Goal: Obtain resource: Obtain resource

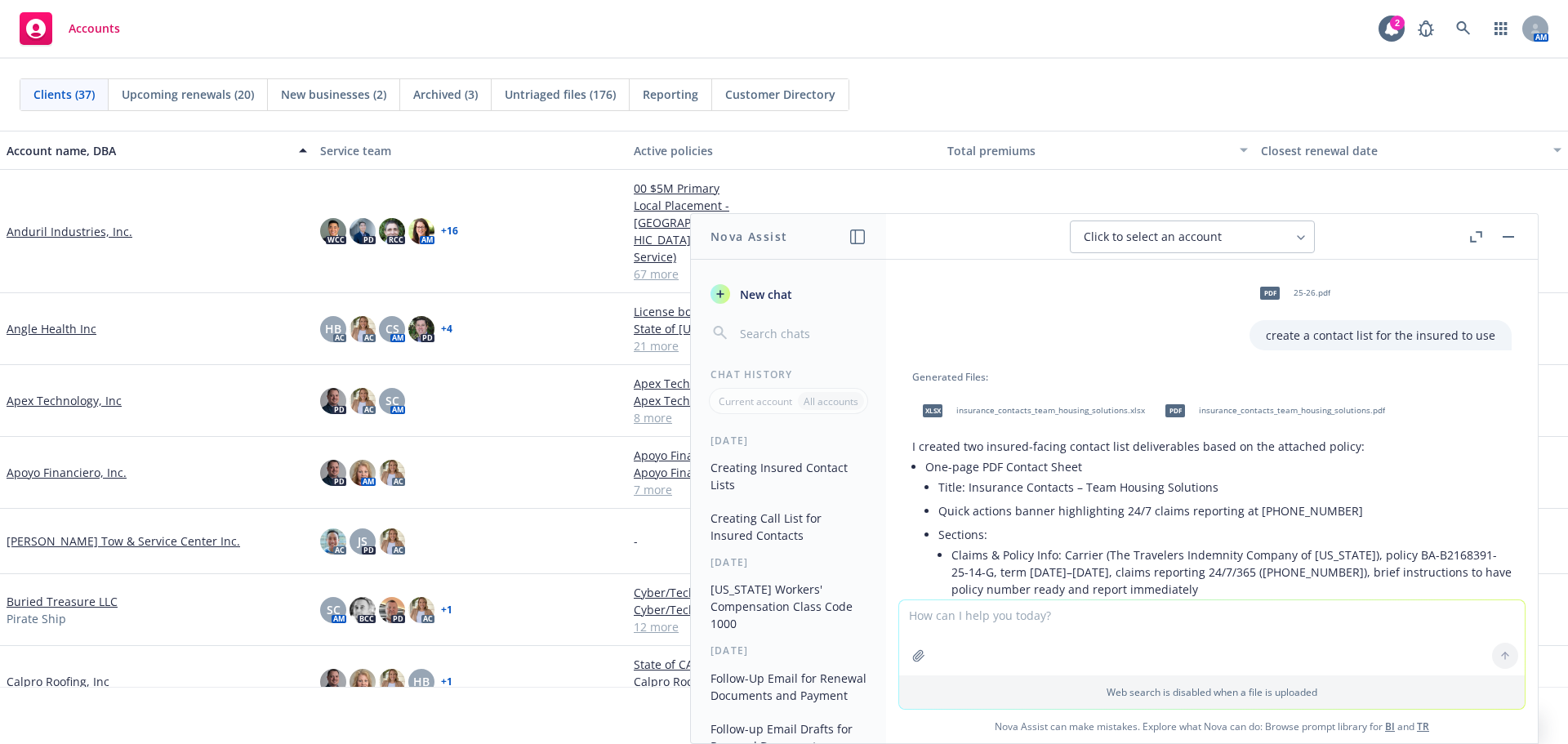
click at [86, 223] on link "Anduril Industries, Inc." at bounding box center [70, 232] width 126 height 17
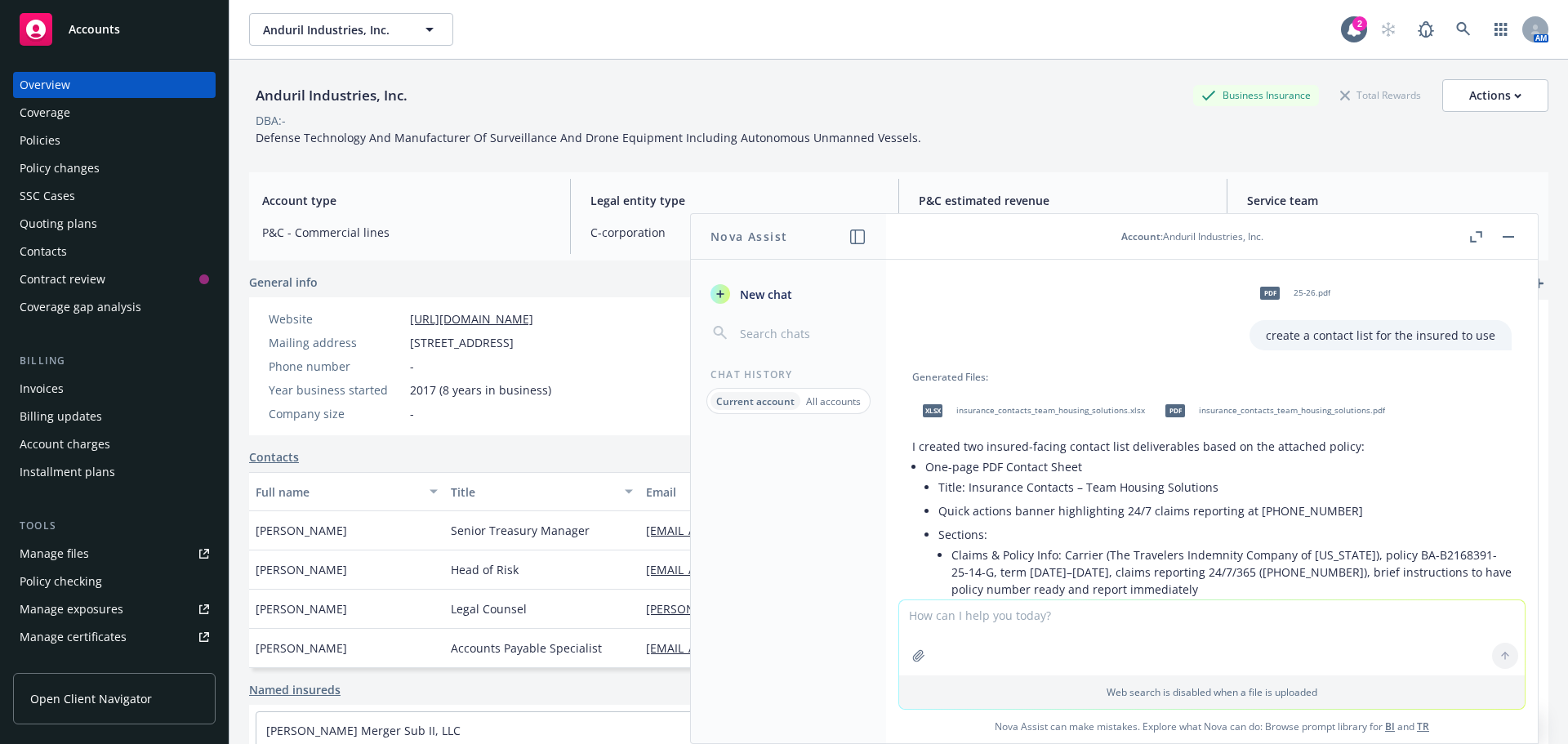
click at [132, 147] on div "Policies" at bounding box center [115, 140] width 189 height 26
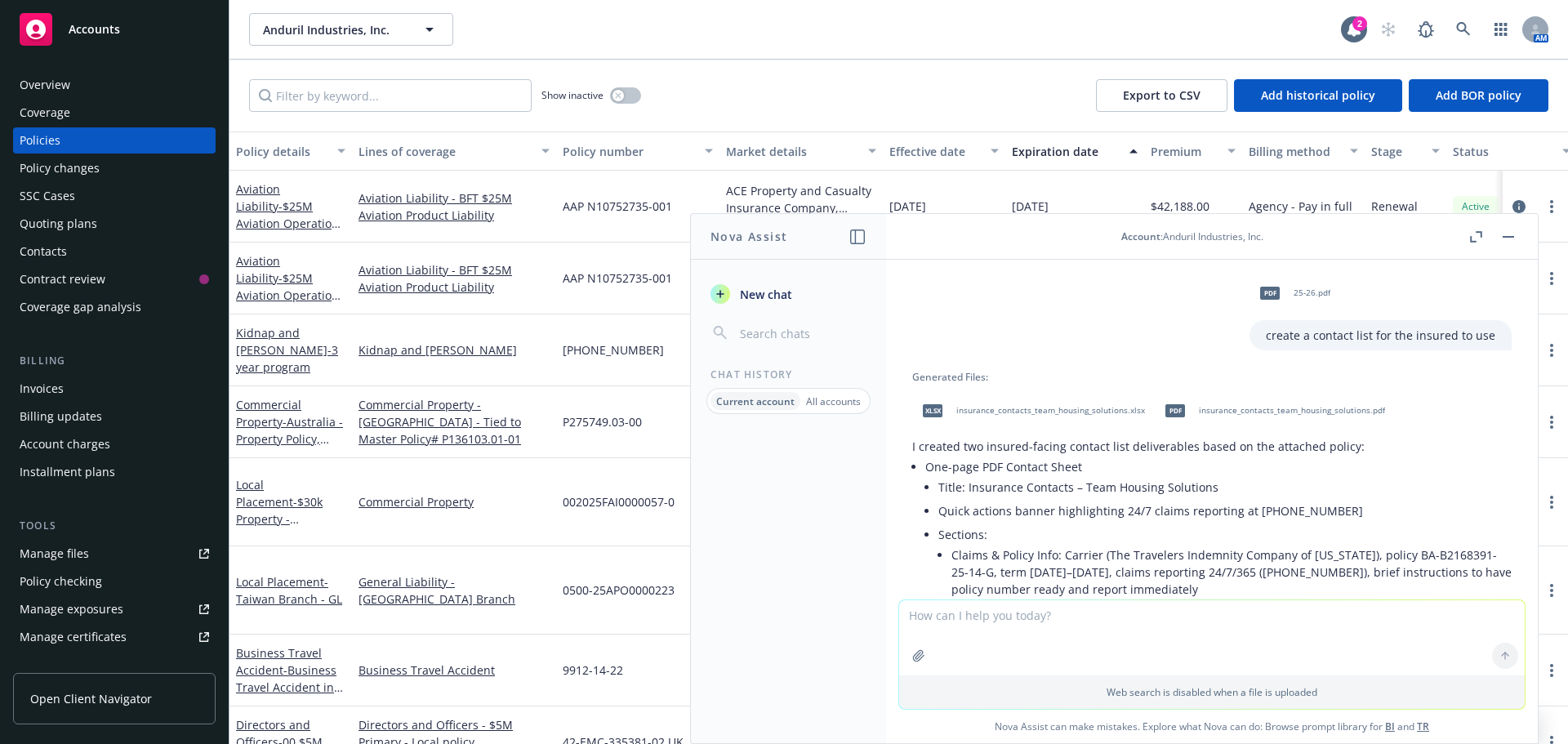
click at [1512, 236] on rect "button" at bounding box center [1508, 237] width 12 height 2
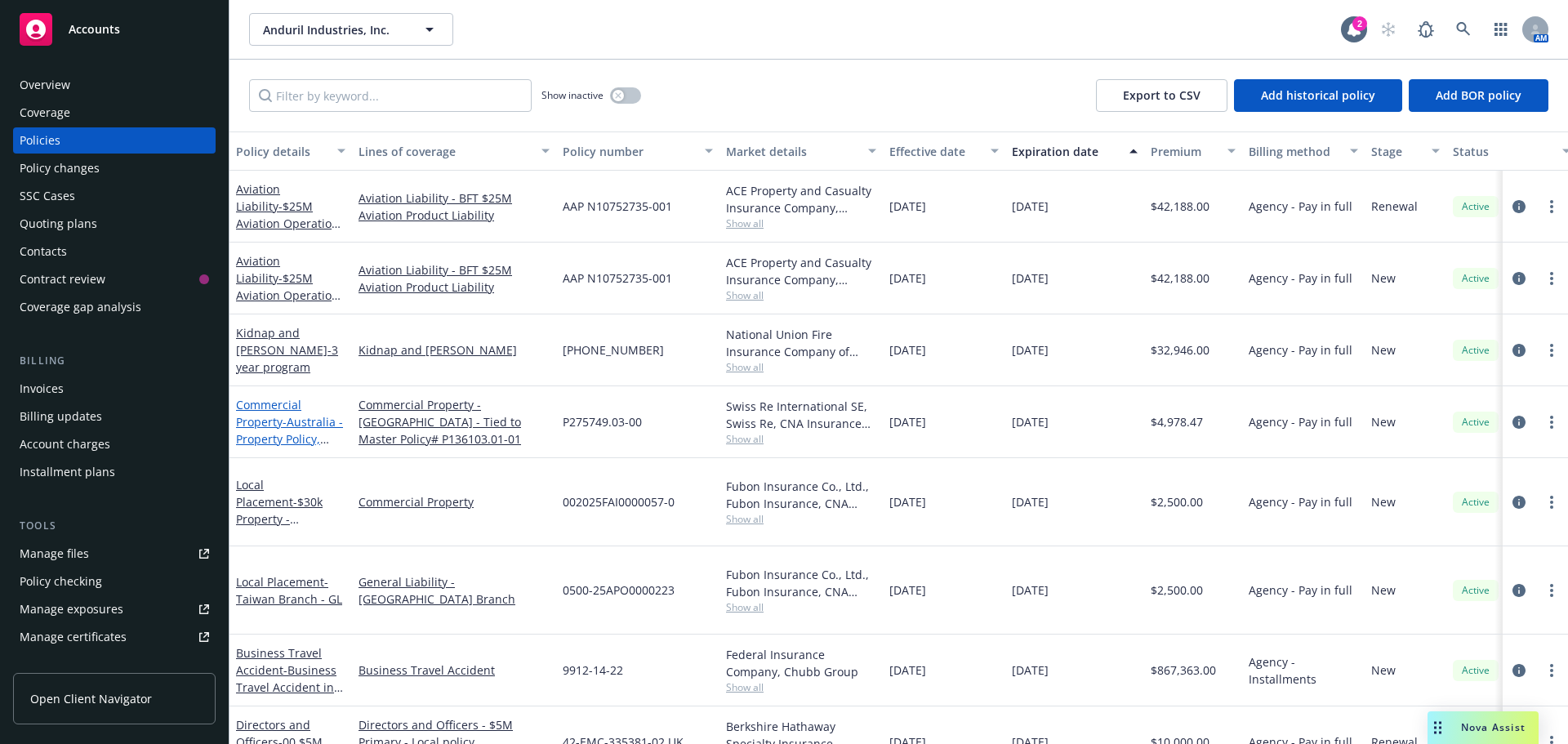
click at [290, 422] on span "- Australia - Property Policy, Tied to Master # P136103.01-01" at bounding box center [289, 448] width 107 height 67
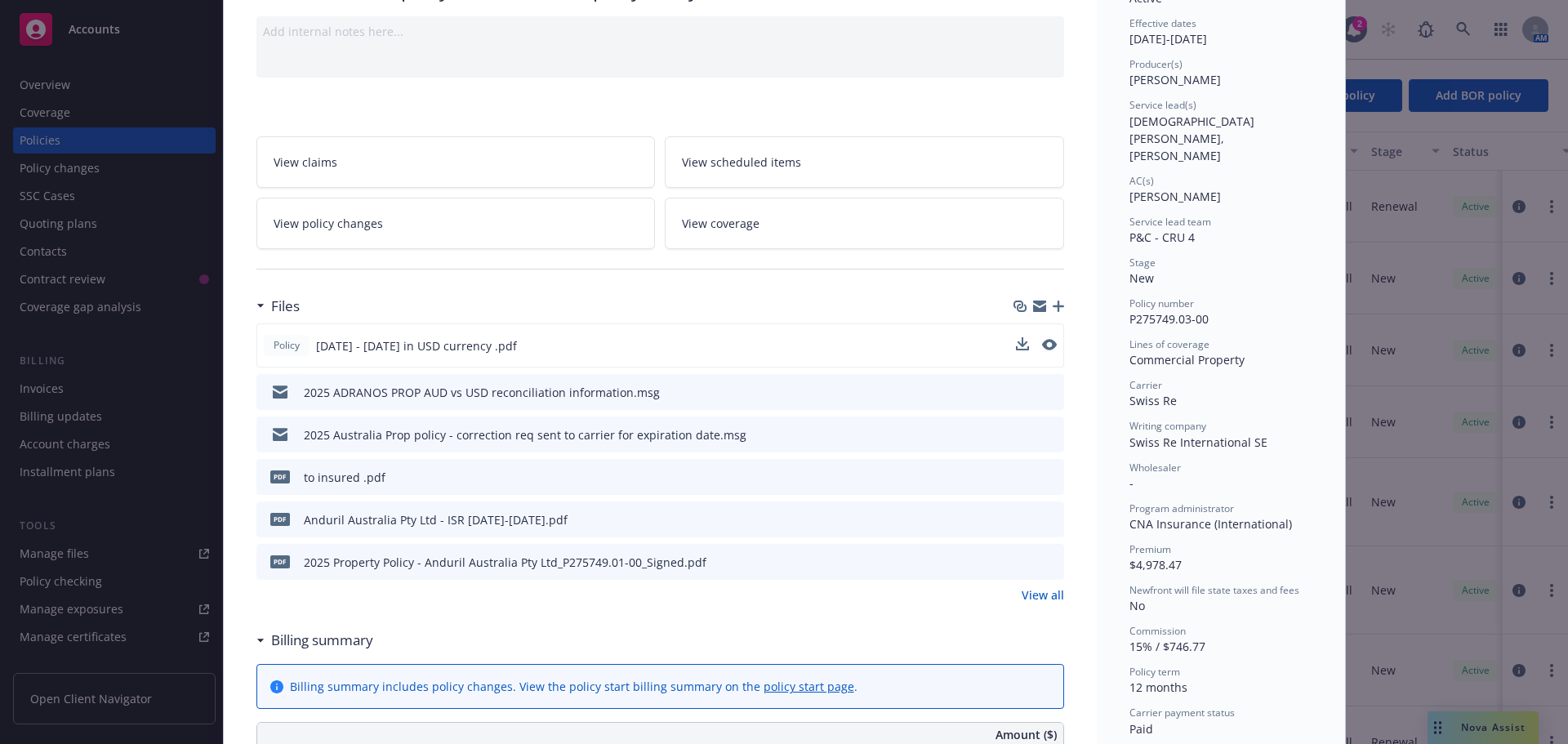
scroll to position [164, 0]
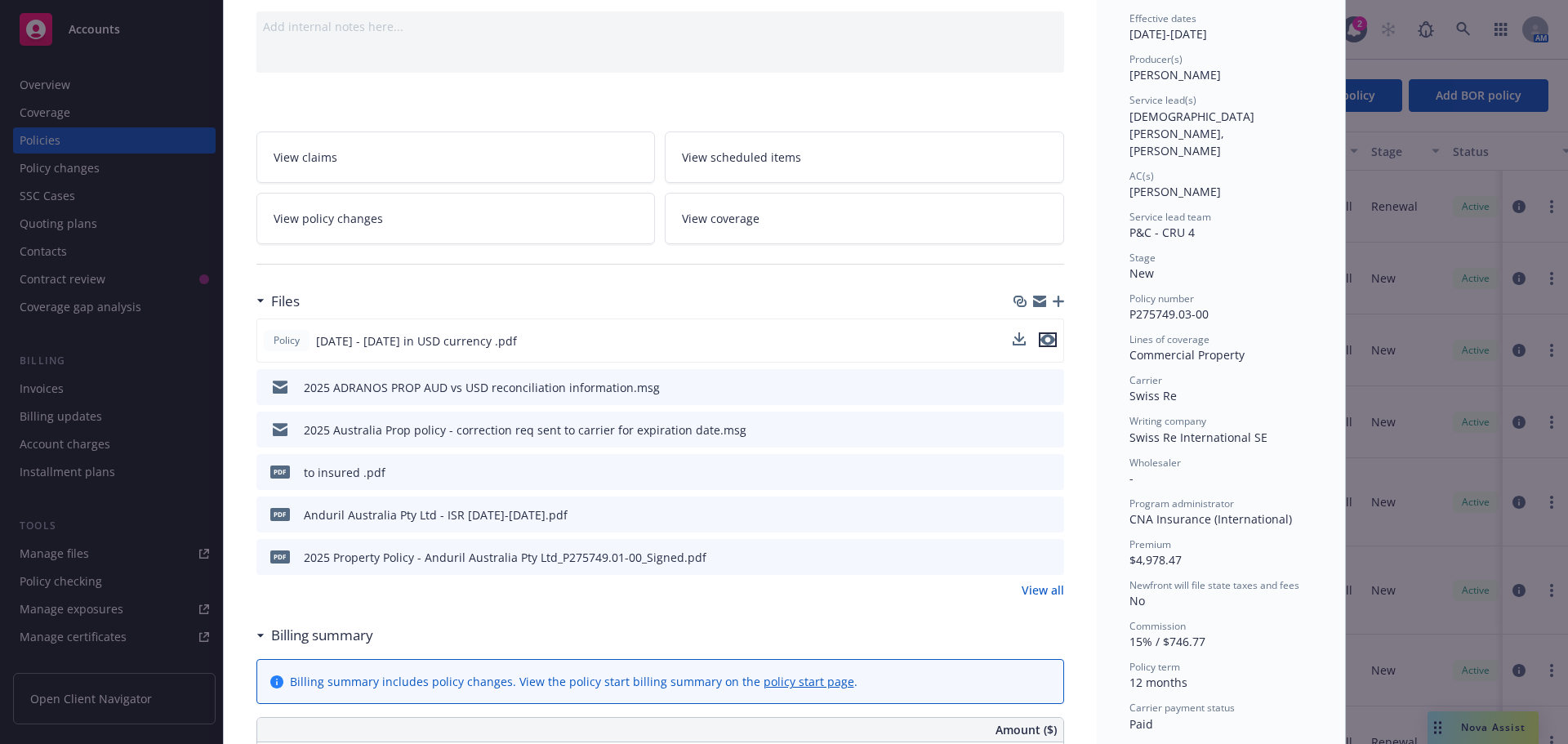
click at [1045, 337] on icon "preview file" at bounding box center [1048, 340] width 15 height 12
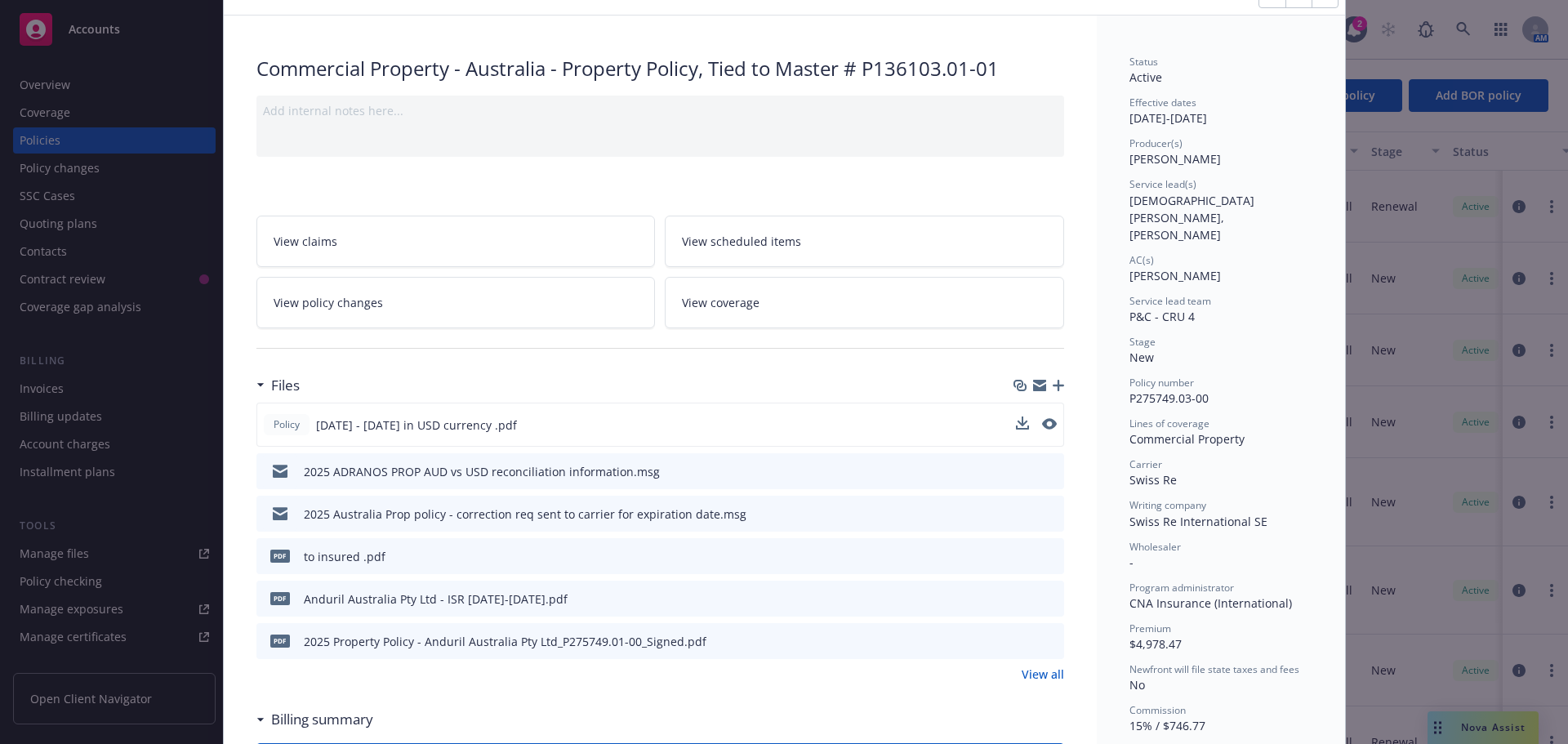
scroll to position [0, 0]
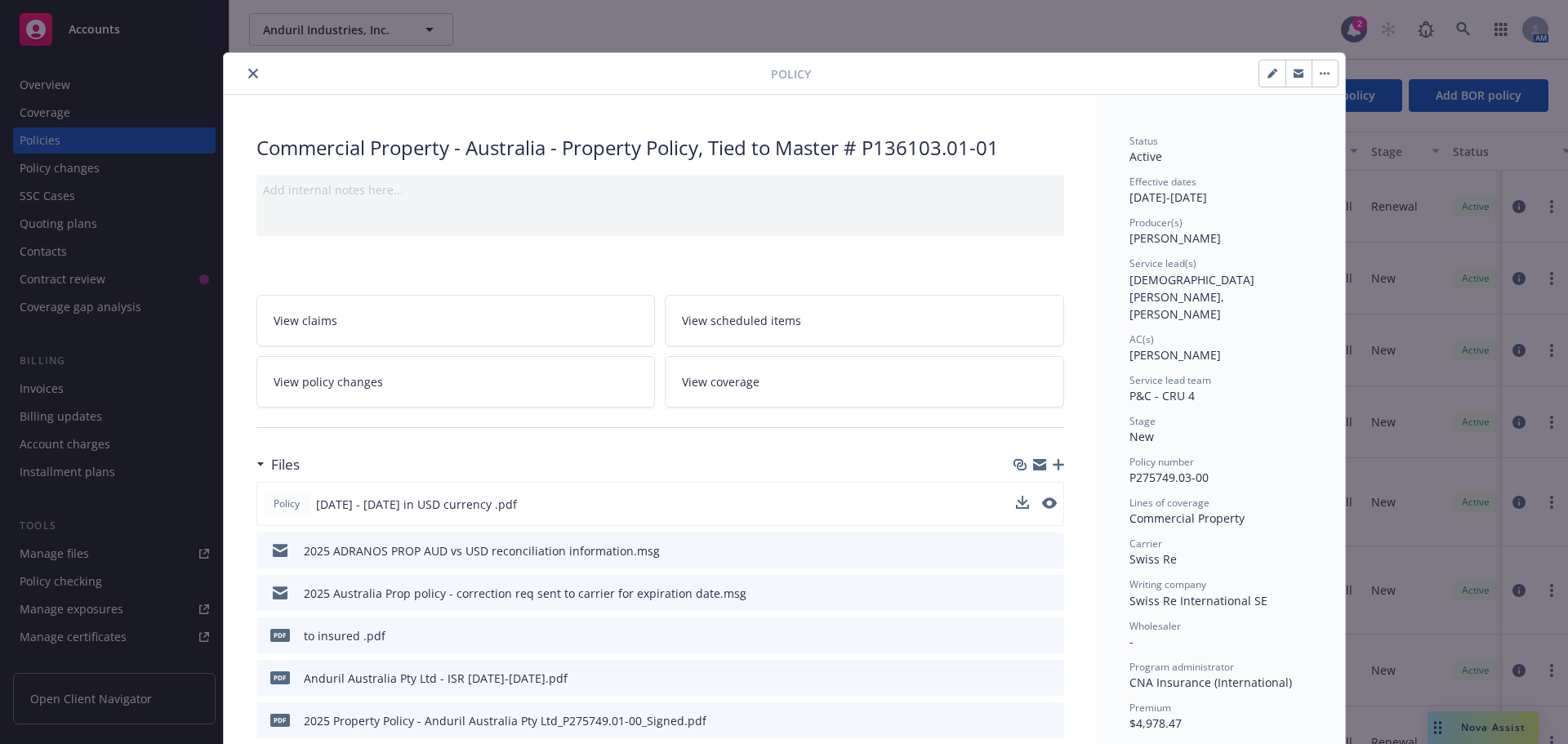
drag, startPoint x: 236, startPoint y: 67, endPoint x: 249, endPoint y: 76, distance: 15.8
click at [249, 76] on div at bounding box center [500, 74] width 540 height 20
click at [249, 76] on icon "close" at bounding box center [253, 74] width 10 height 10
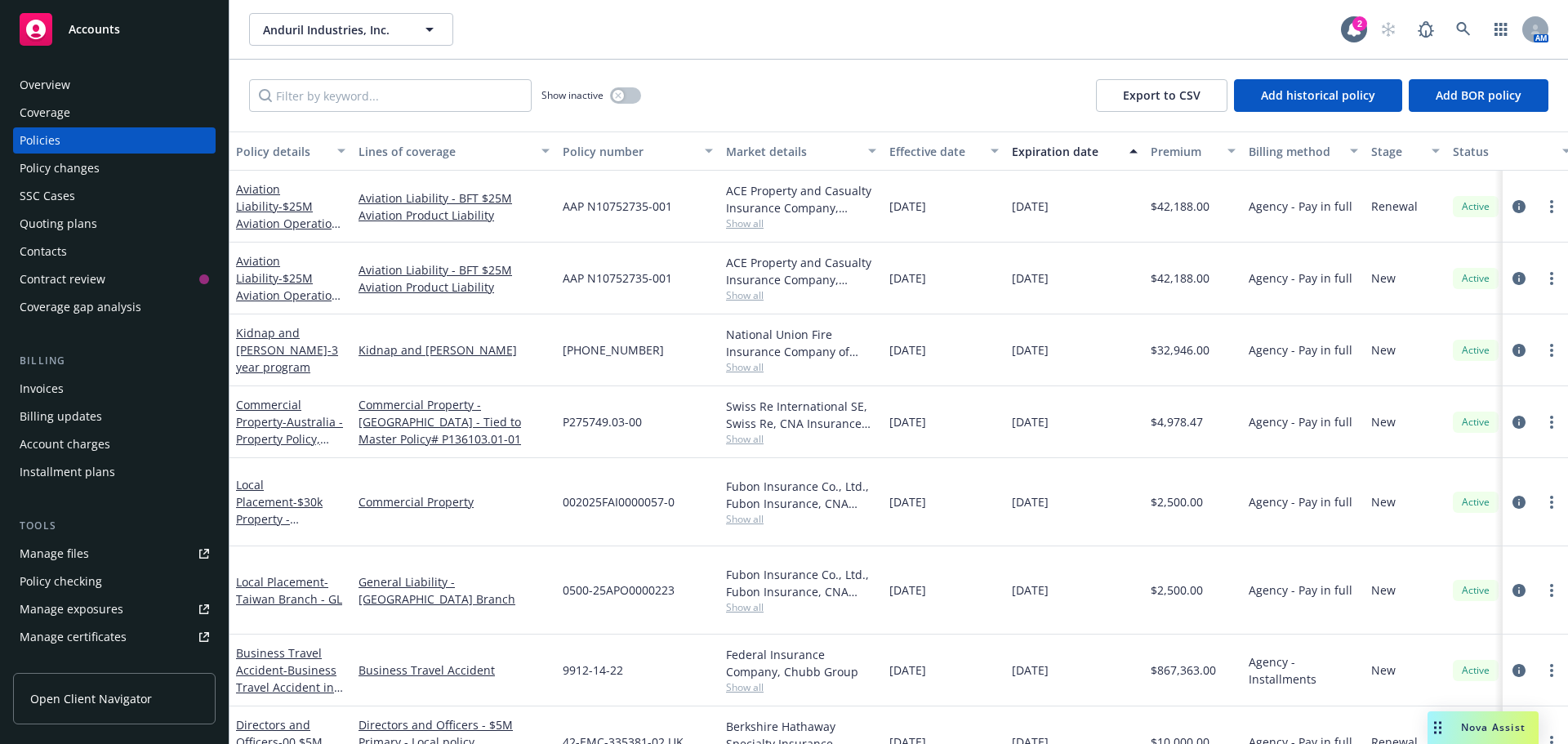
click at [103, 23] on span "Accounts" at bounding box center [95, 30] width 51 height 13
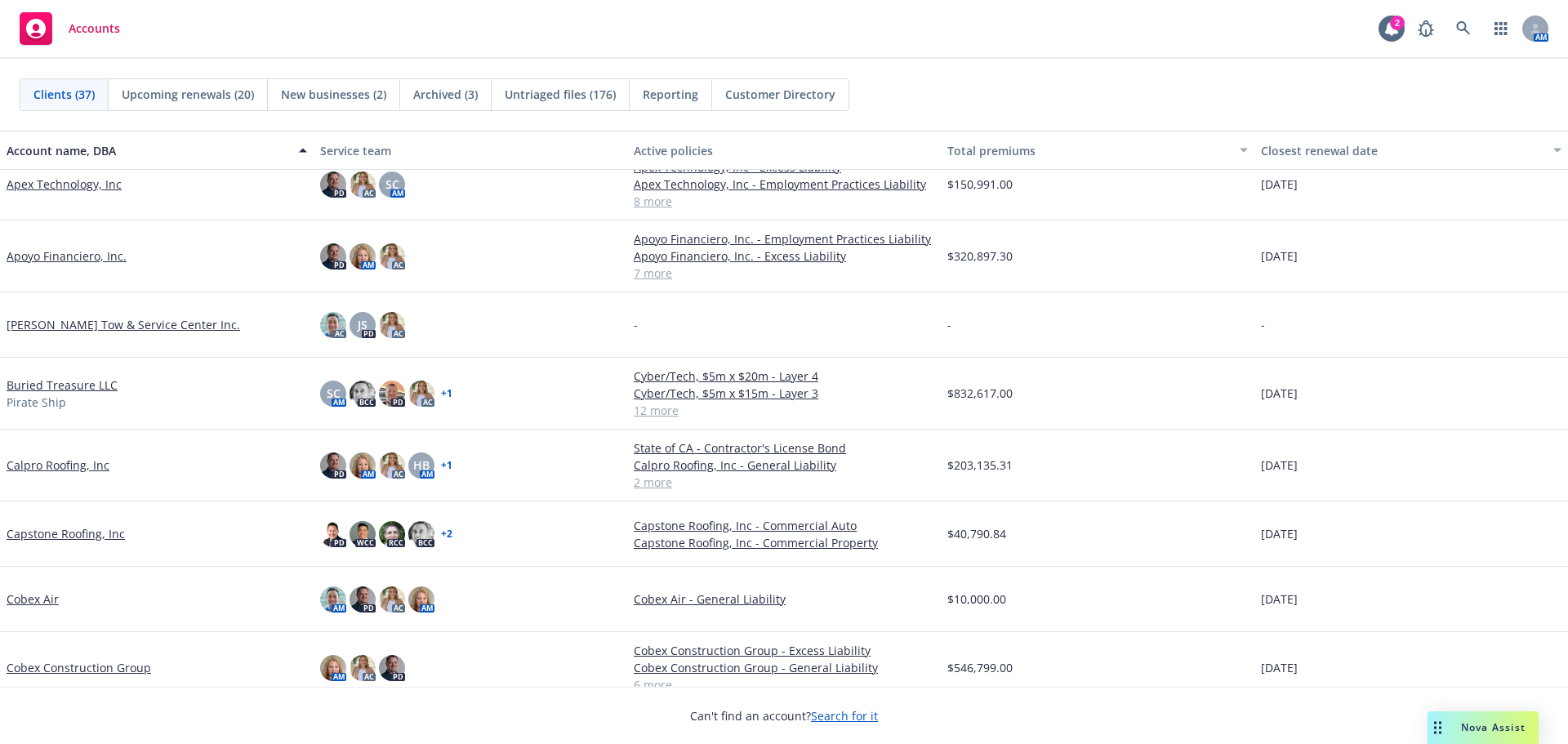
scroll to position [164, 0]
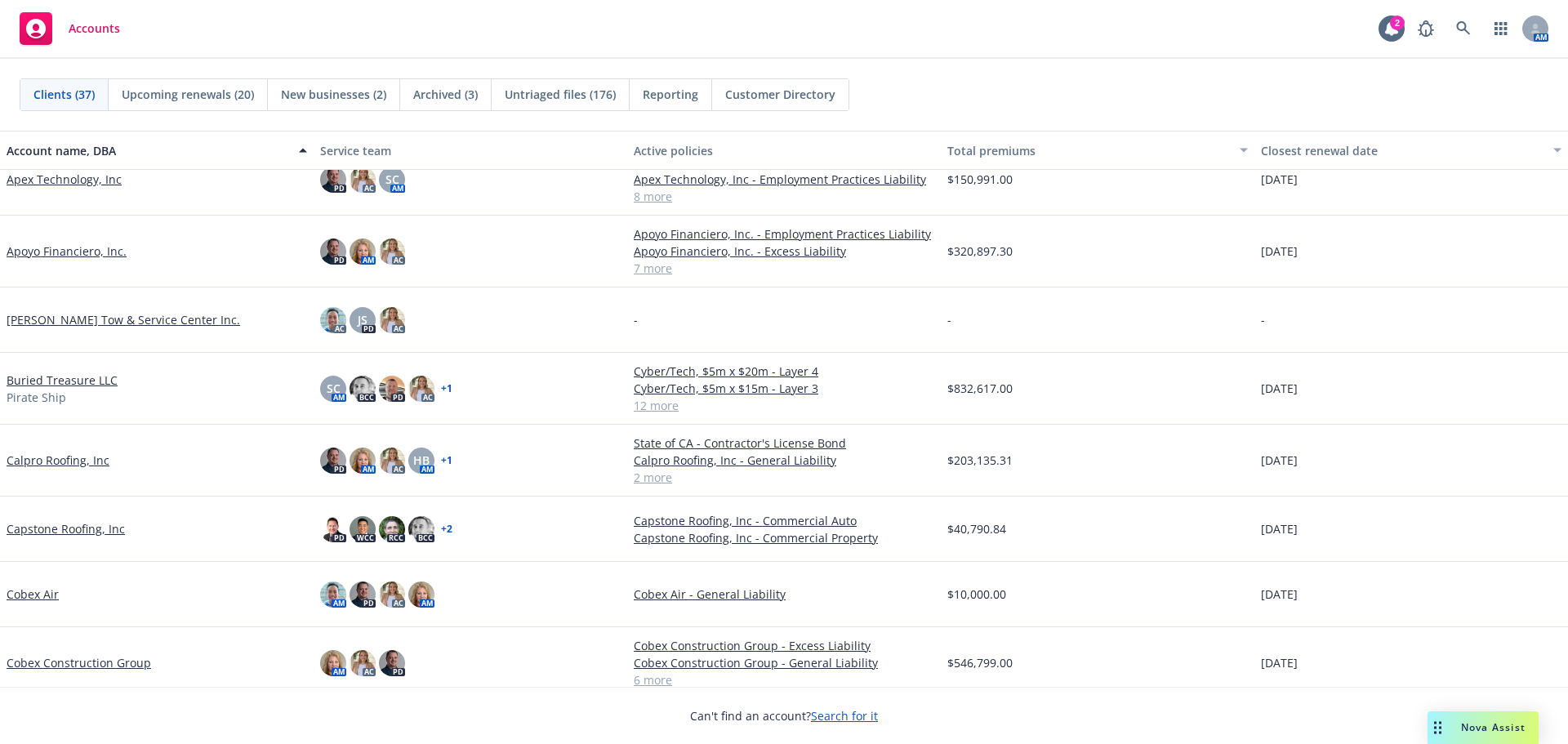
click at [53, 181] on link "Apex Technology, Inc" at bounding box center [64, 179] width 115 height 17
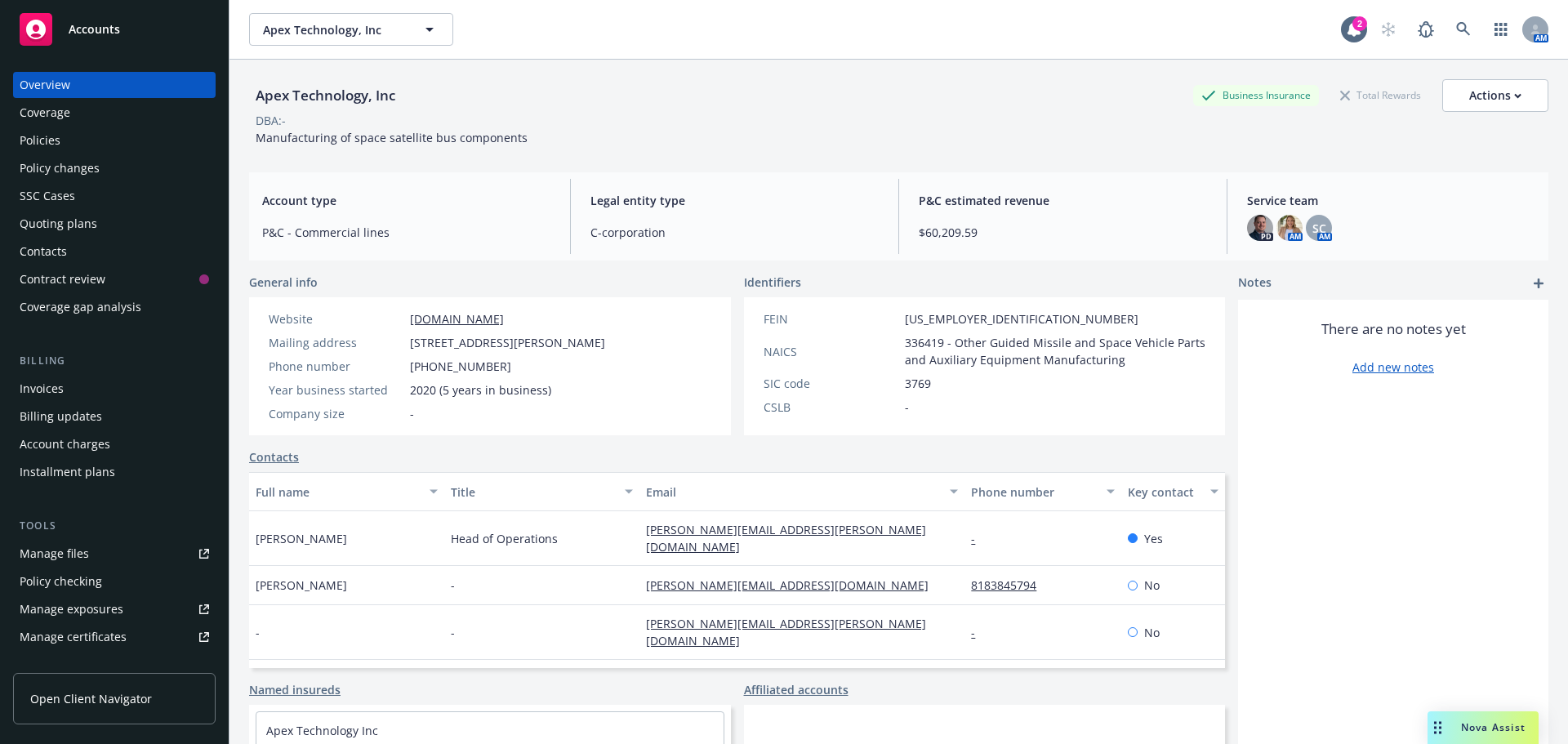
click at [105, 134] on div "Policies" at bounding box center [115, 140] width 189 height 26
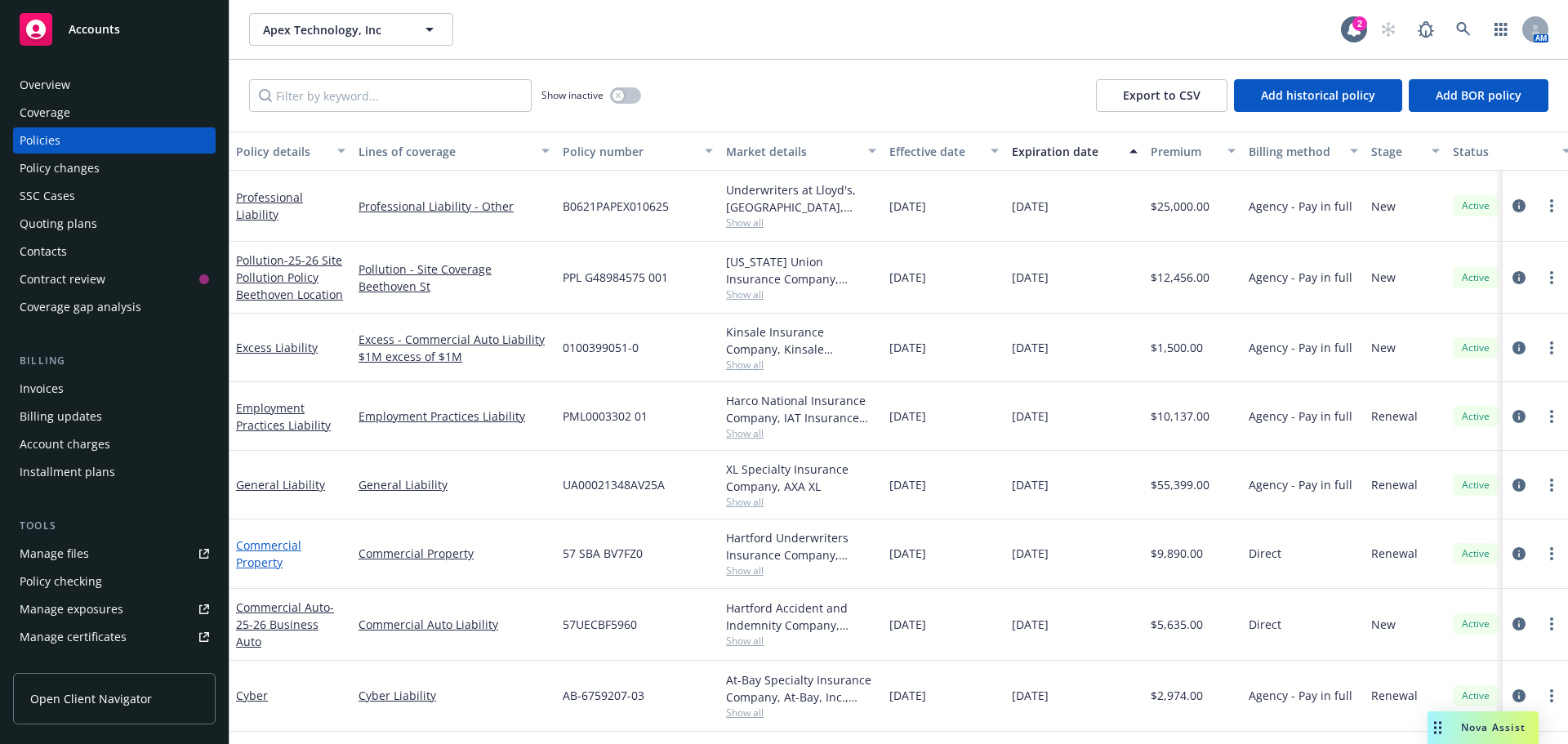
click at [265, 557] on link "Commercial Property" at bounding box center [268, 553] width 66 height 32
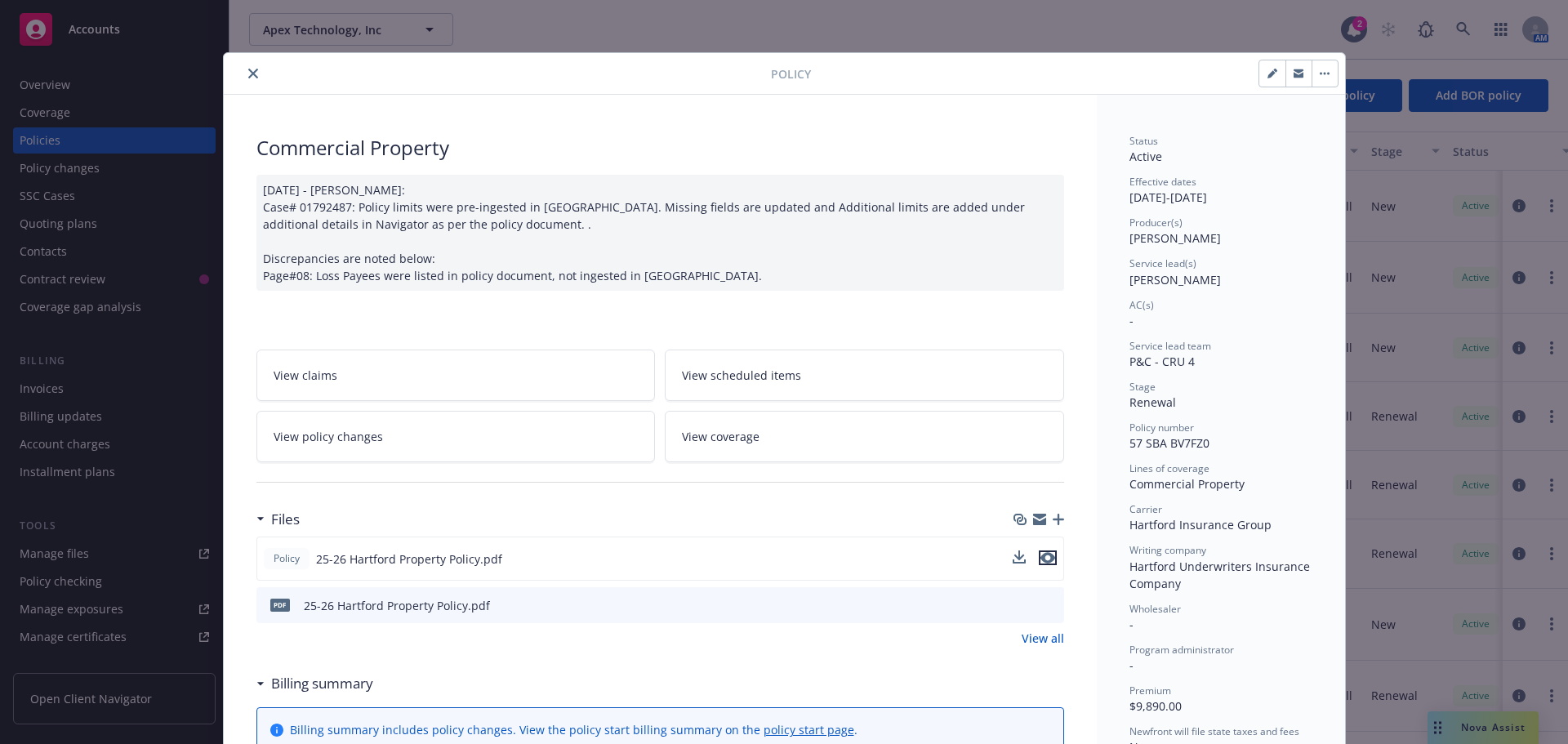
click at [1040, 553] on icon "preview file" at bounding box center [1048, 558] width 15 height 12
click at [243, 68] on button "close" at bounding box center [253, 74] width 20 height 20
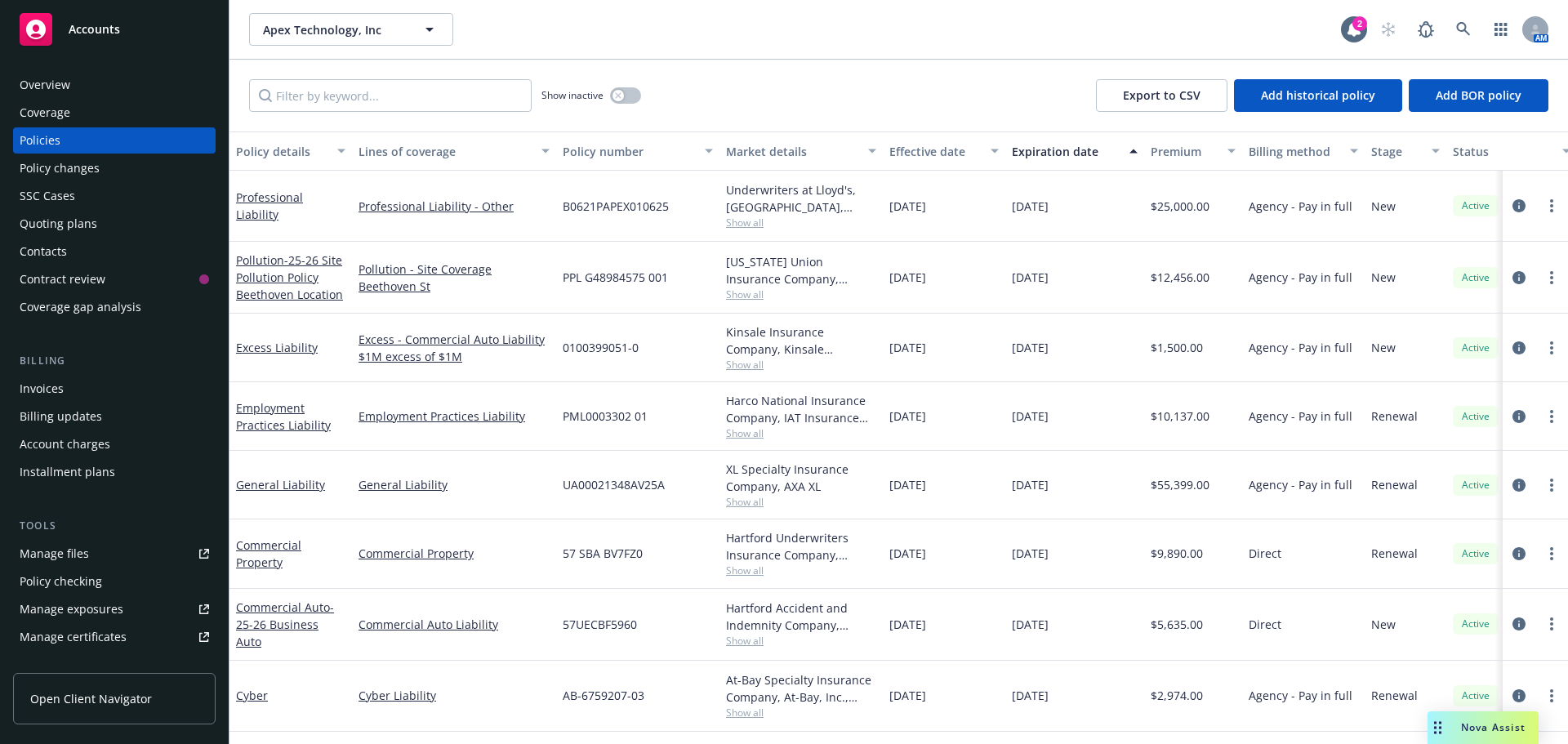
click at [118, 23] on span "Accounts" at bounding box center [95, 30] width 51 height 13
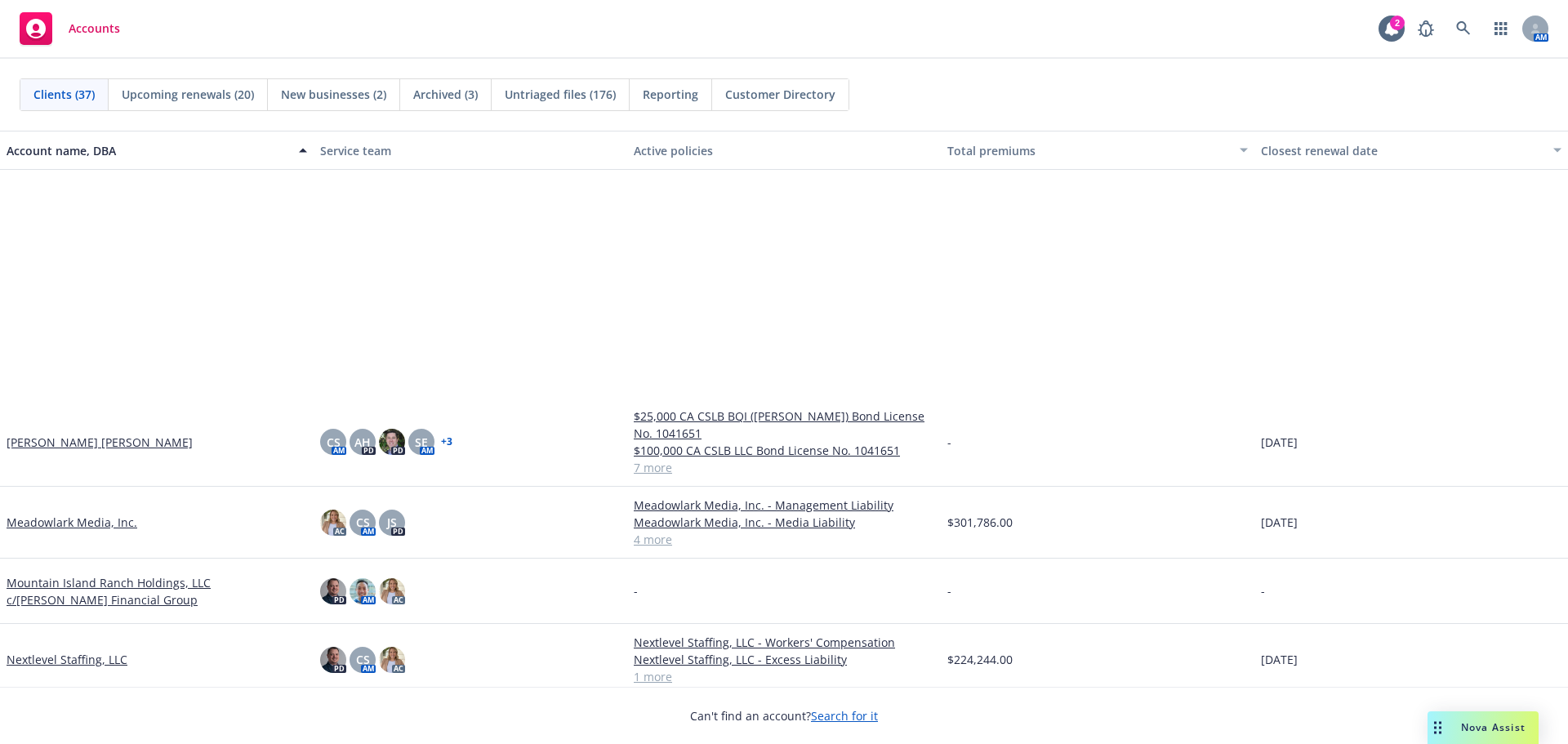
scroll to position [1471, 0]
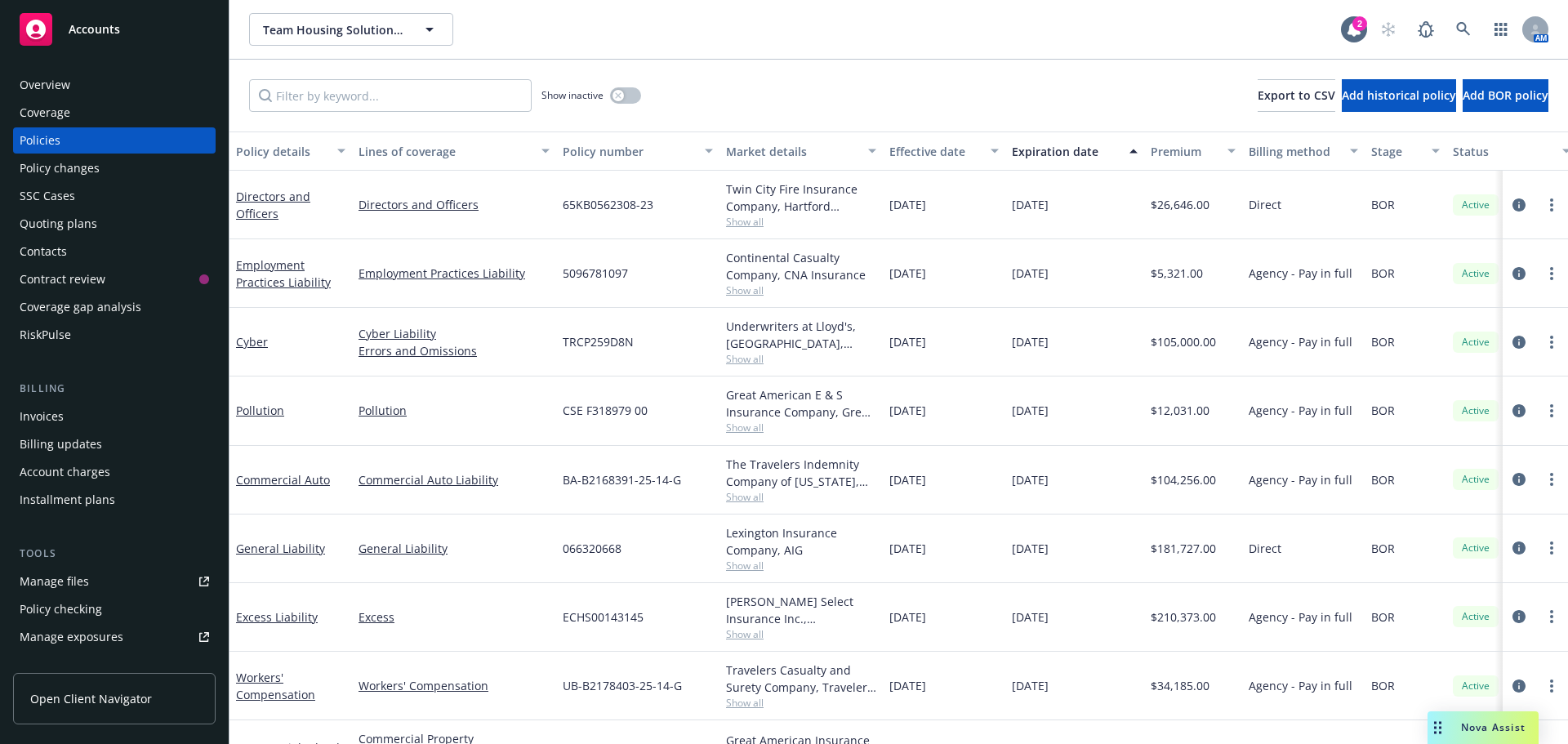
scroll to position [61, 0]
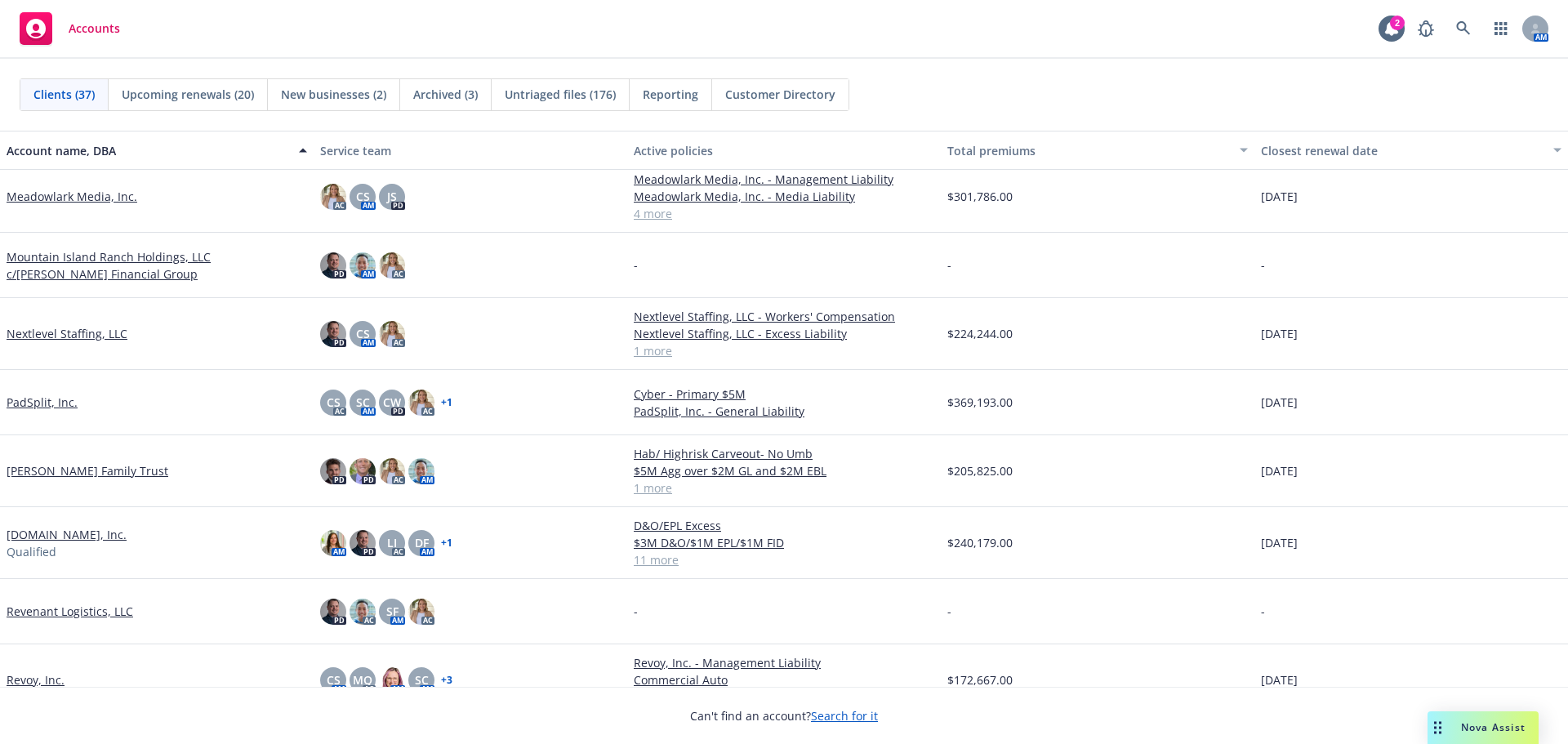
scroll to position [1226, 0]
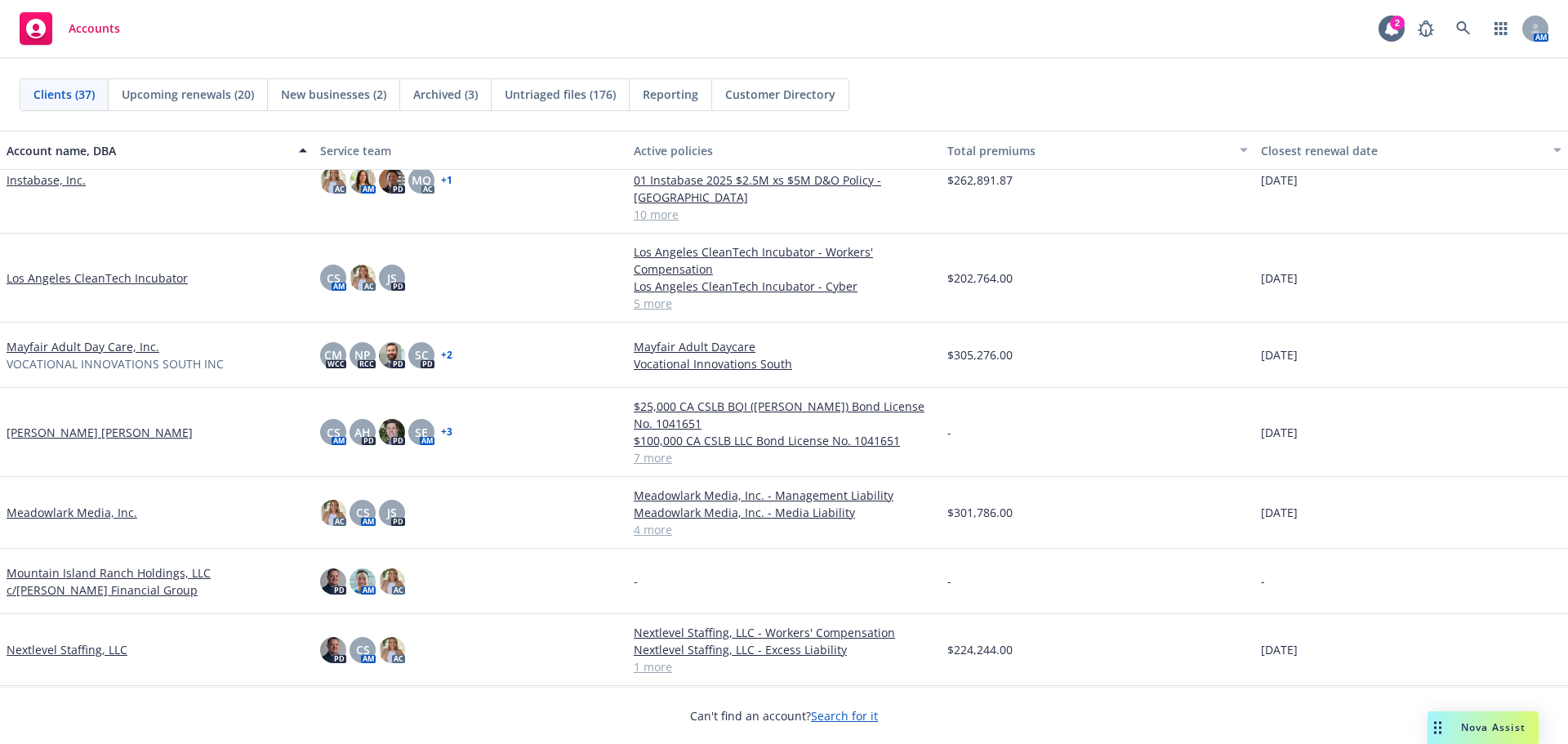
click at [107, 270] on link "Los Angeles CleanTech Incubator" at bounding box center [97, 278] width 181 height 17
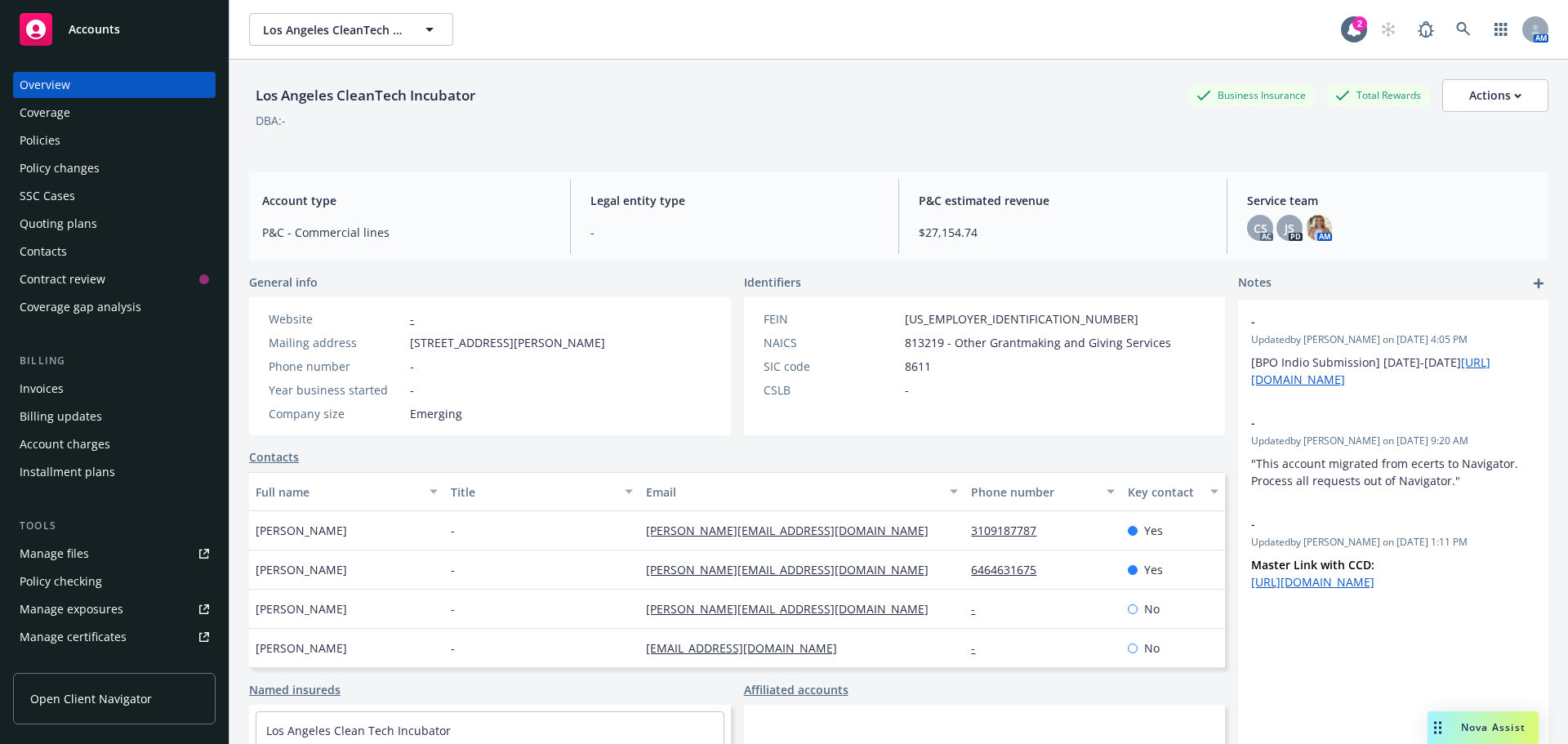
click at [123, 150] on div "Policies" at bounding box center [115, 140] width 189 height 26
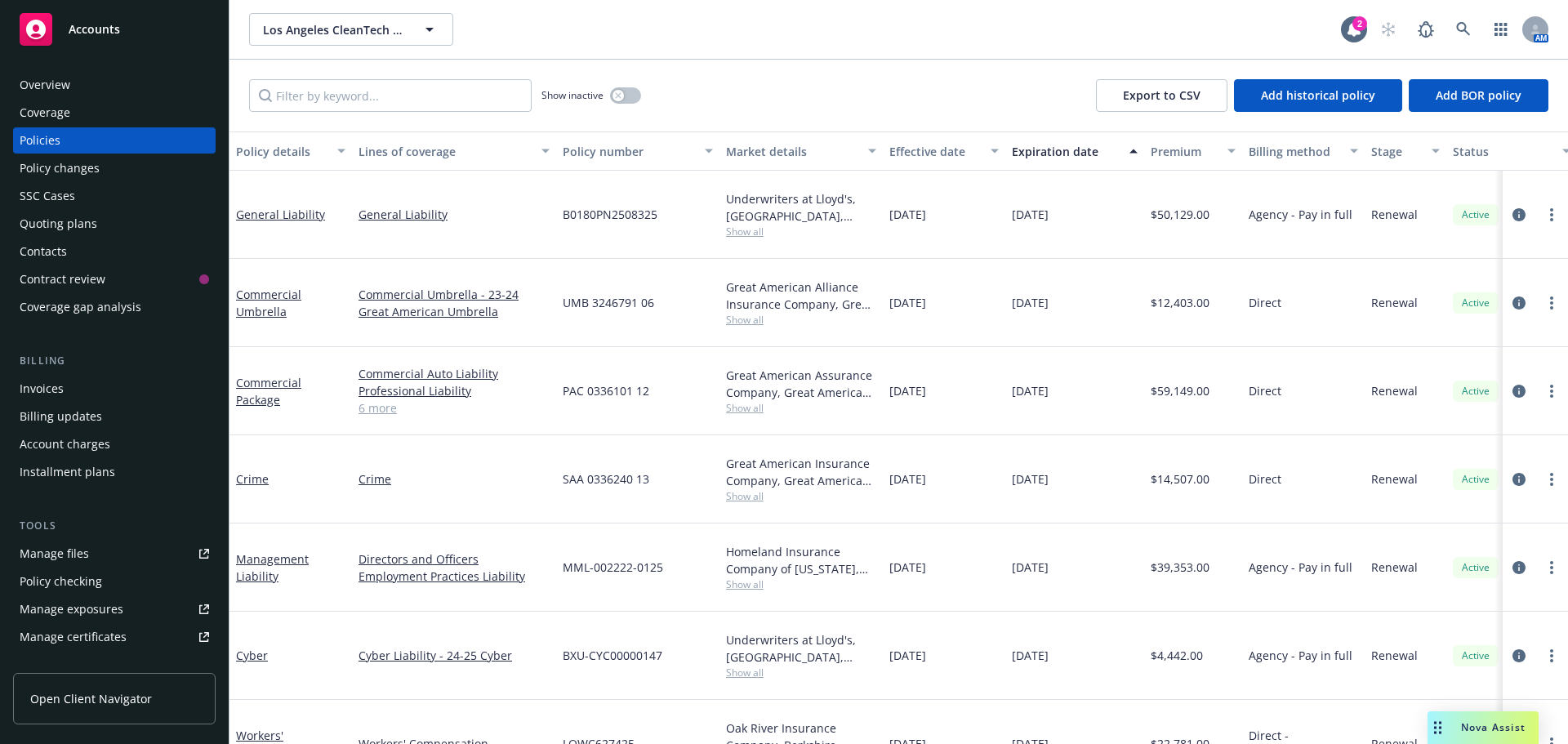
click at [728, 578] on span "Show all" at bounding box center [801, 585] width 150 height 14
click at [706, 524] on div "MML-002222-0125" at bounding box center [637, 568] width 164 height 88
click at [268, 551] on link "Management Liability" at bounding box center [272, 567] width 73 height 32
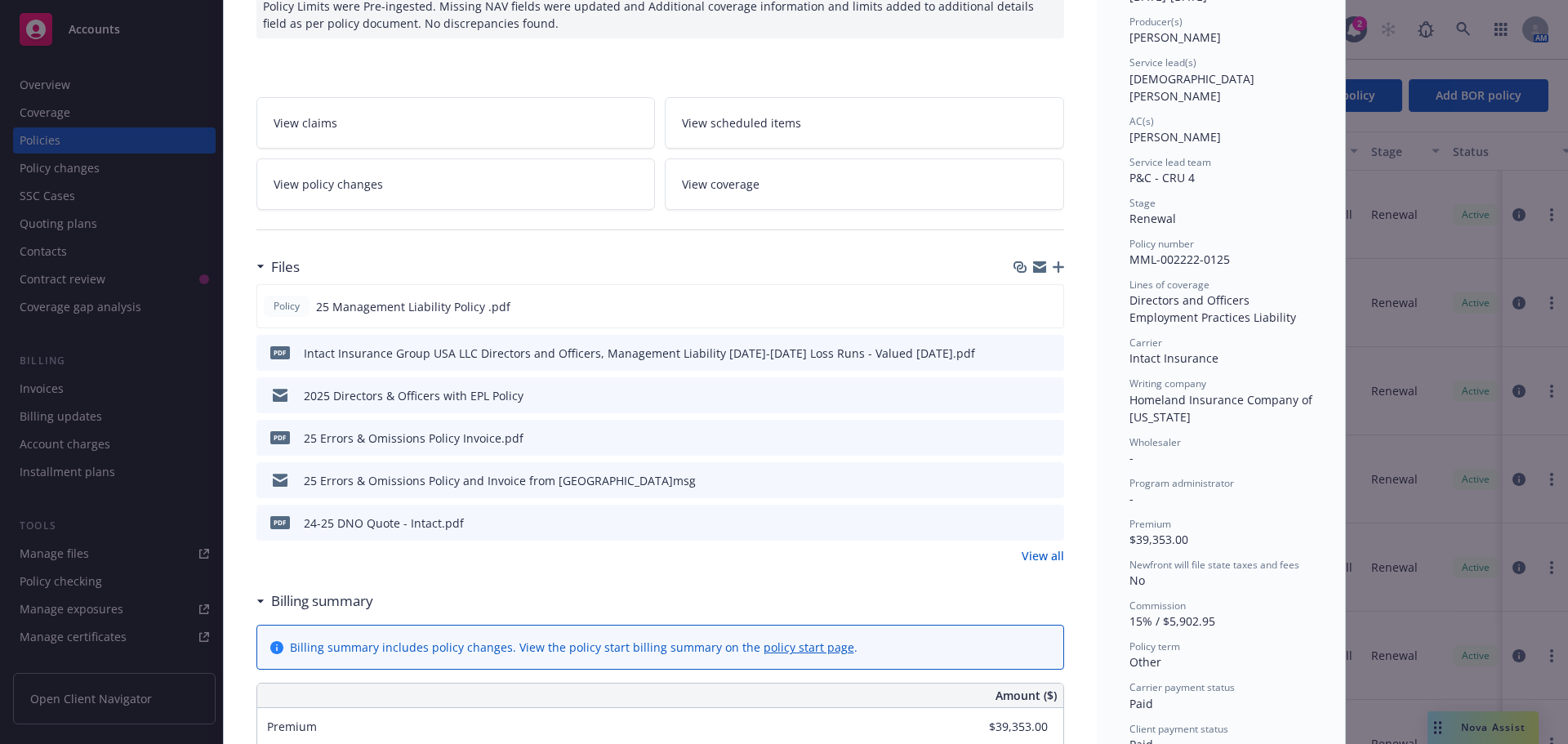
scroll to position [245, 0]
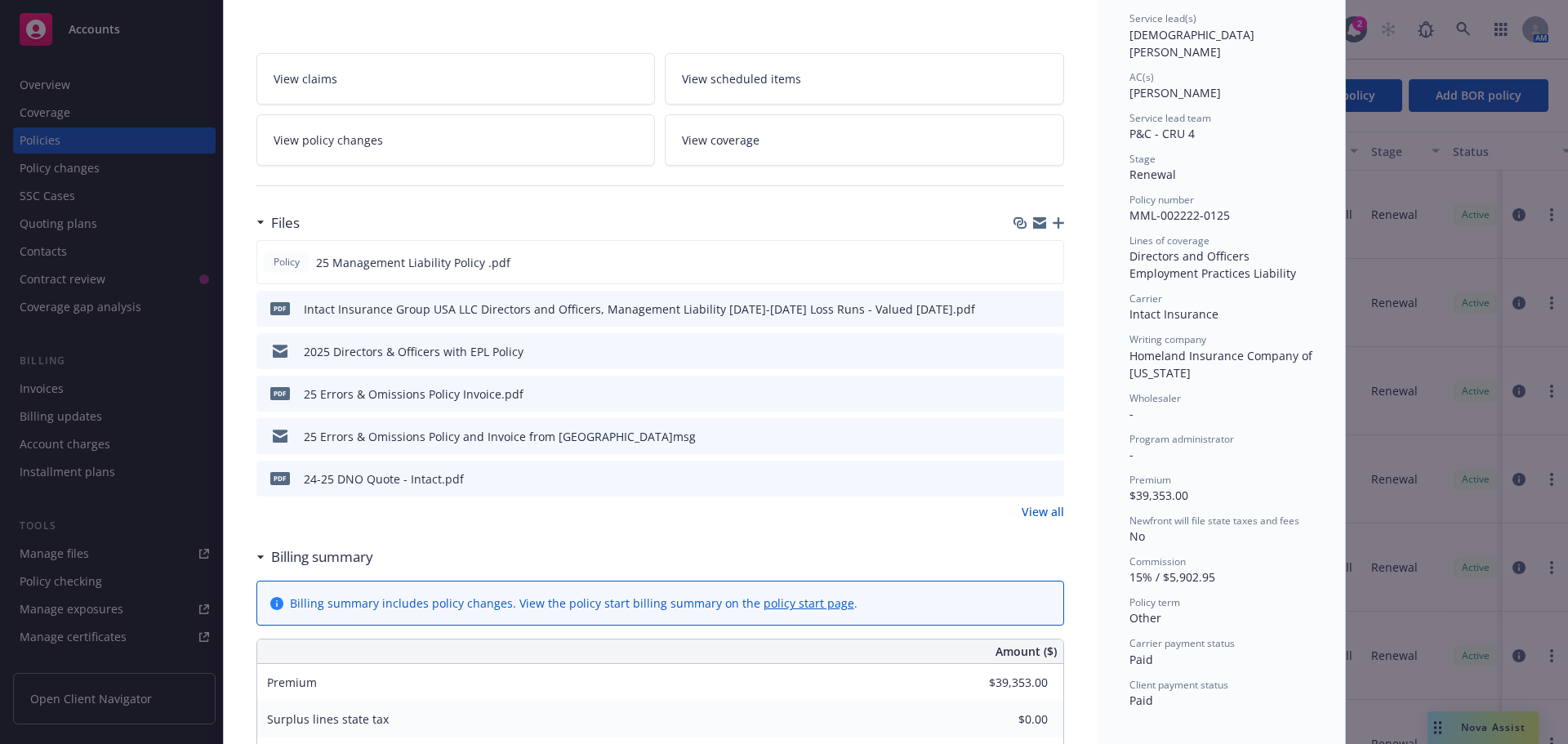
click at [1047, 350] on icon "preview file" at bounding box center [1048, 350] width 15 height 12
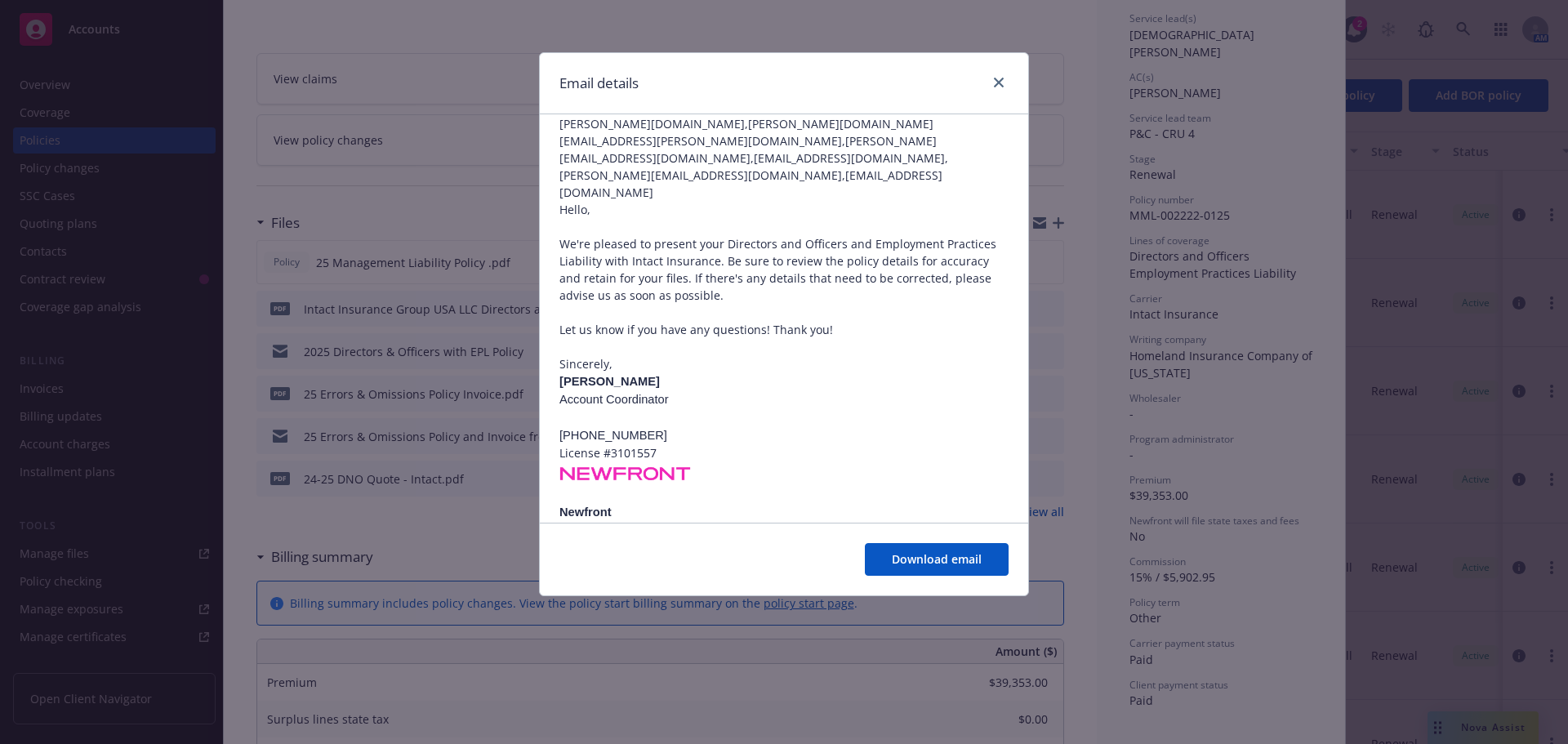
scroll to position [164, 0]
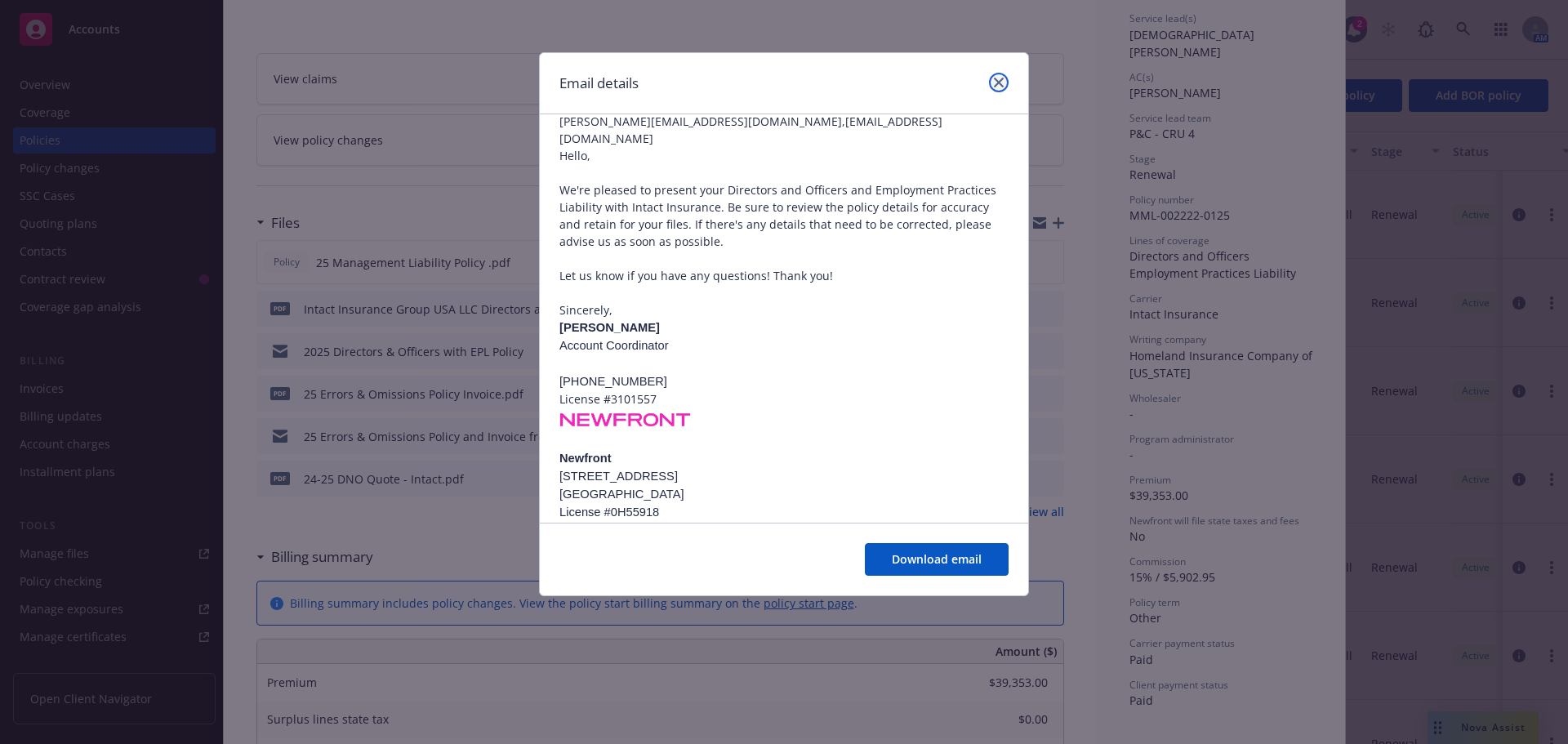
click at [1005, 81] on link "close" at bounding box center [999, 83] width 20 height 20
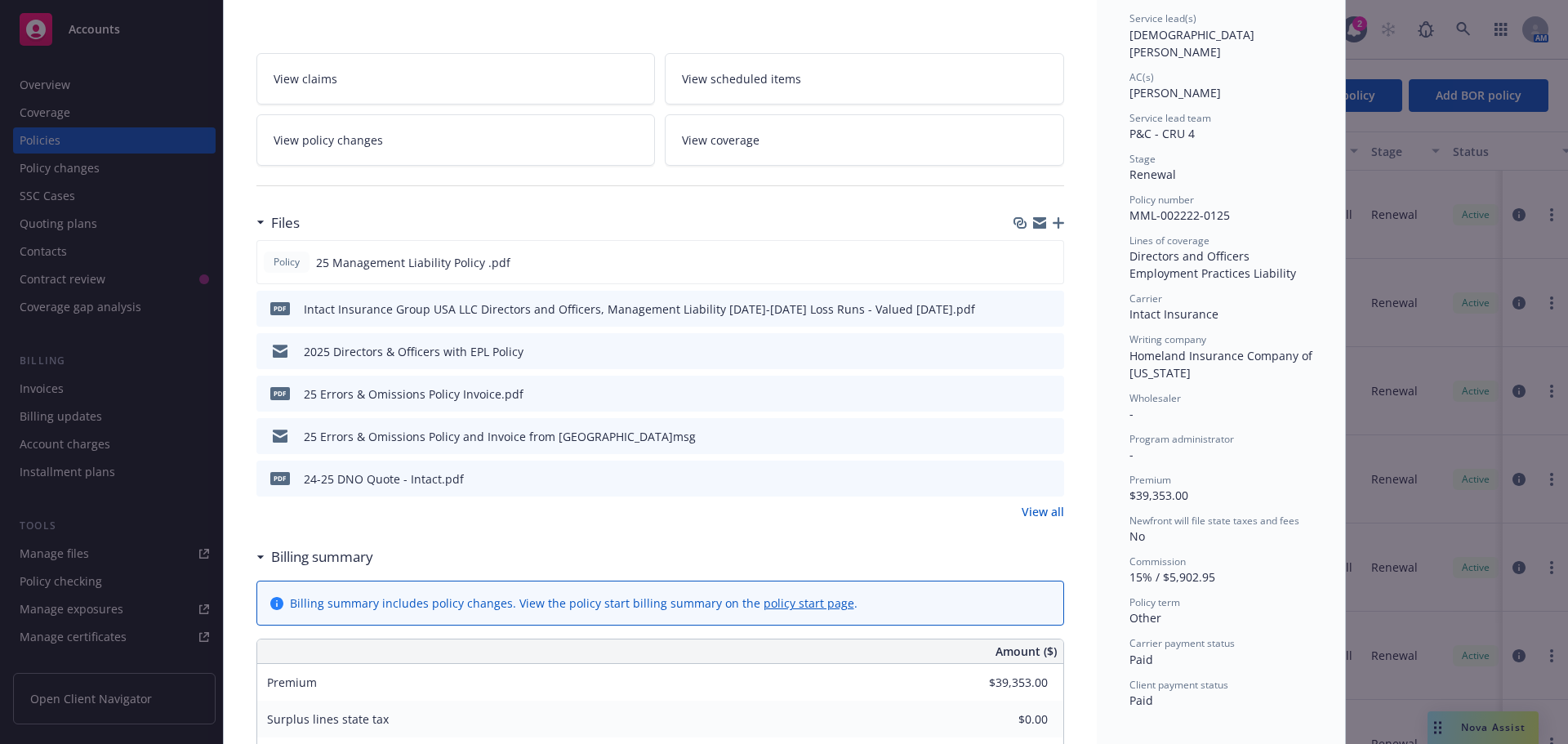
click at [1041, 436] on icon "preview file" at bounding box center [1048, 436] width 15 height 12
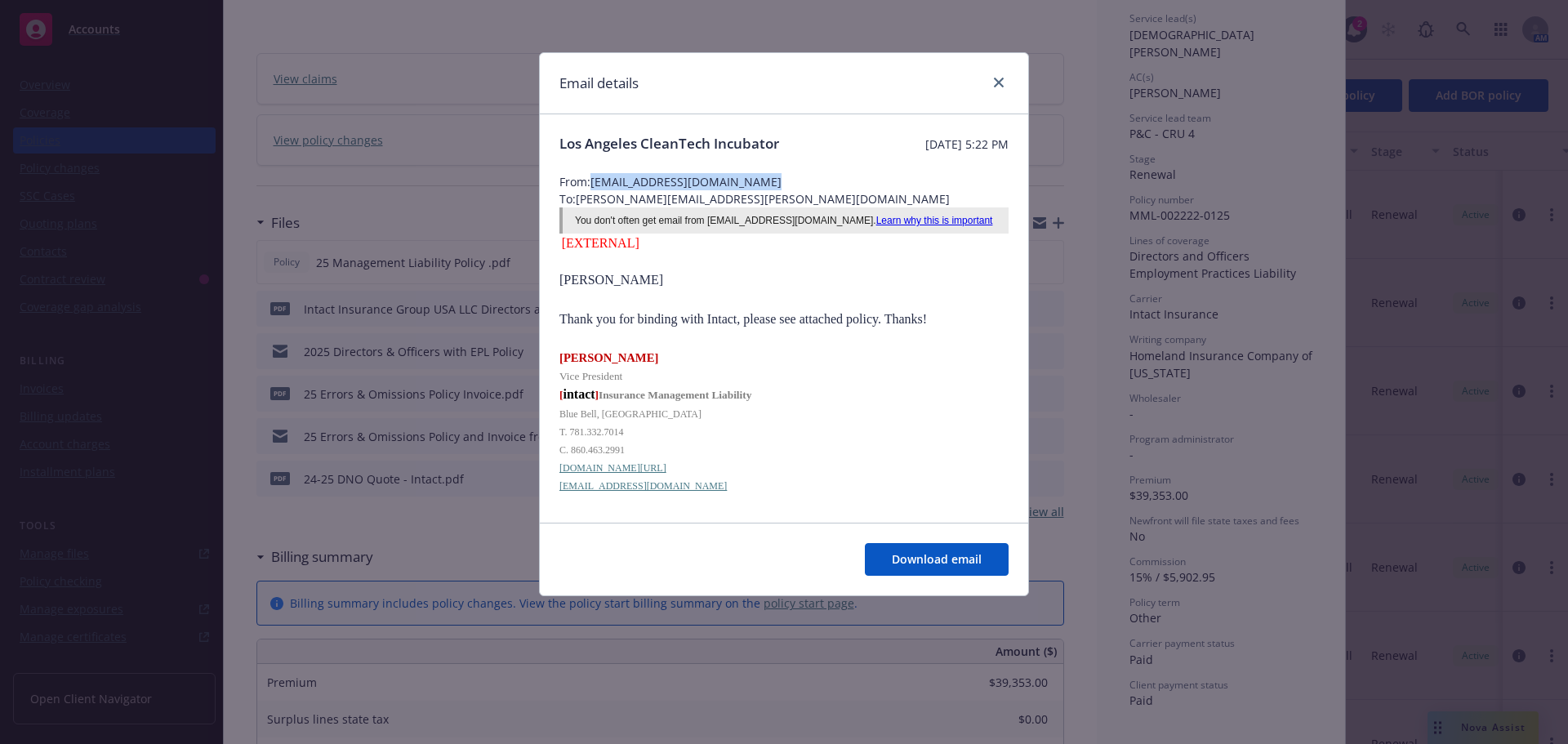
drag, startPoint x: 753, startPoint y: 194, endPoint x: 593, endPoint y: 205, distance: 160.4
click at [593, 190] on span "From: JClinton@intactinsurance.com" at bounding box center [784, 182] width 449 height 17
copy span "JClinton@intactinsurance.com"
